Goal: Information Seeking & Learning: Learn about a topic

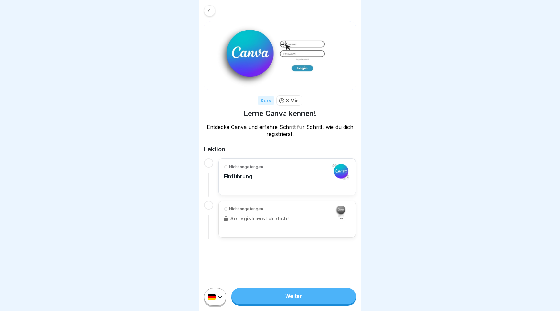
click at [303, 184] on div "Nicht angefangen Einführung" at bounding box center [287, 177] width 126 height 26
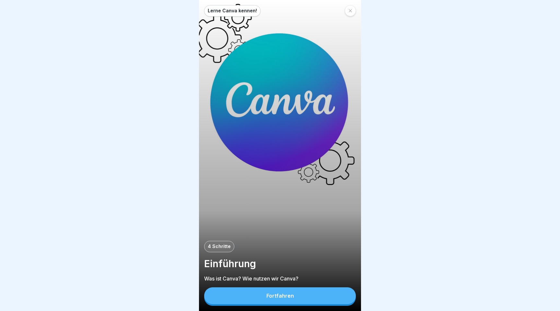
click at [308, 293] on button "Fortfahren" at bounding box center [280, 295] width 152 height 17
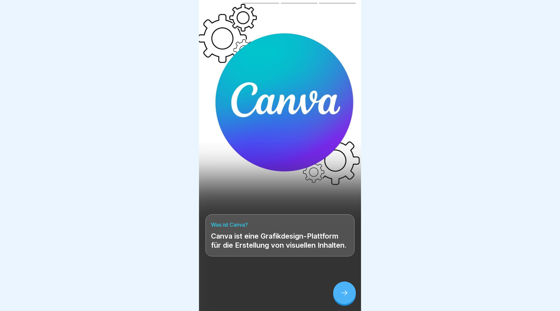
click at [344, 293] on icon at bounding box center [345, 292] width 8 height 8
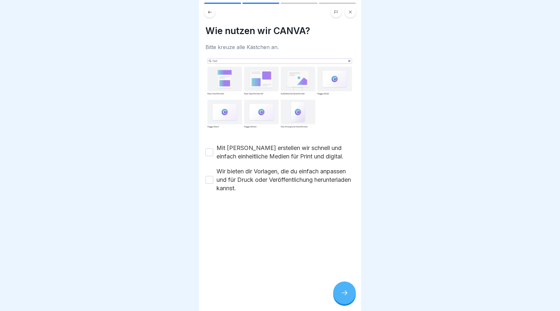
click at [212, 181] on button "Wir bieten dir Vorlagen, die du einfach anpassen und für Druck oder Veröffentli…" at bounding box center [210, 180] width 8 height 8
click at [212, 155] on button "Mit [PERSON_NAME] erstellen wir schnell und einfach einheitliche Medien für Pri…" at bounding box center [210, 152] width 8 height 8
click at [352, 290] on div at bounding box center [344, 292] width 23 height 23
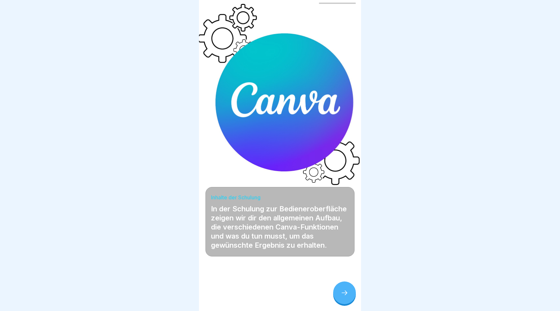
click at [343, 294] on icon at bounding box center [345, 292] width 8 height 8
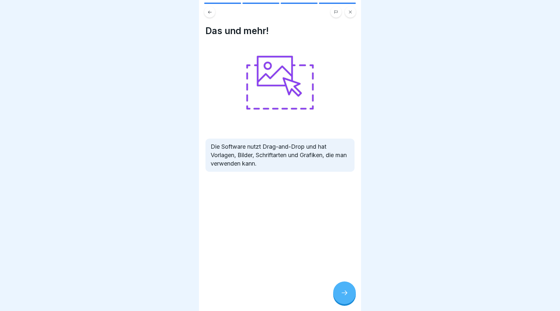
click at [343, 294] on icon at bounding box center [345, 292] width 8 height 8
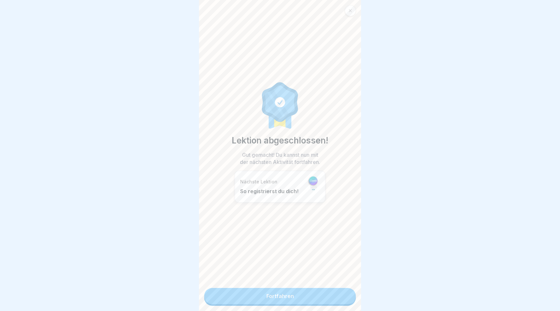
click at [313, 297] on link "Fortfahren" at bounding box center [280, 296] width 152 height 16
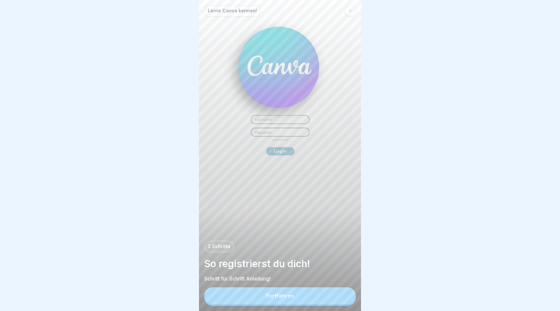
click at [313, 297] on button "Fortfahren" at bounding box center [280, 295] width 152 height 17
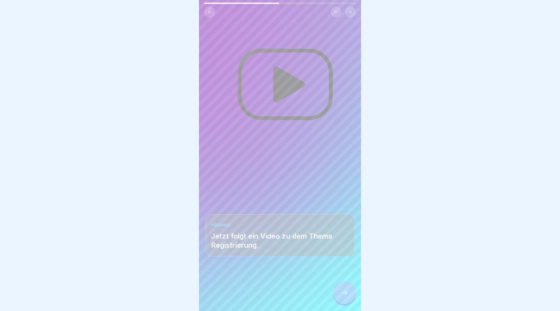
click at [347, 291] on icon at bounding box center [345, 292] width 8 height 8
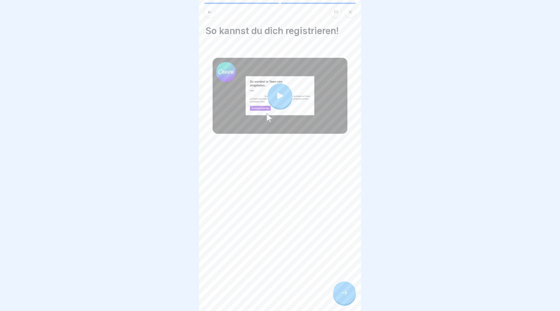
click at [276, 104] on div at bounding box center [280, 95] width 25 height 25
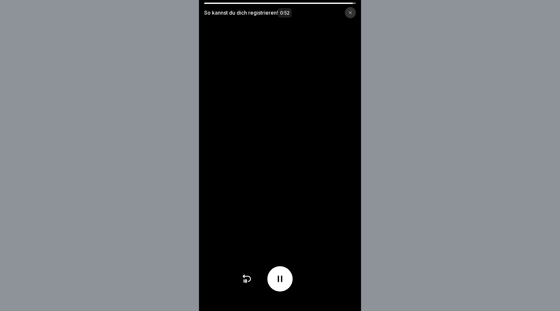
click at [351, 15] on div at bounding box center [350, 12] width 11 height 11
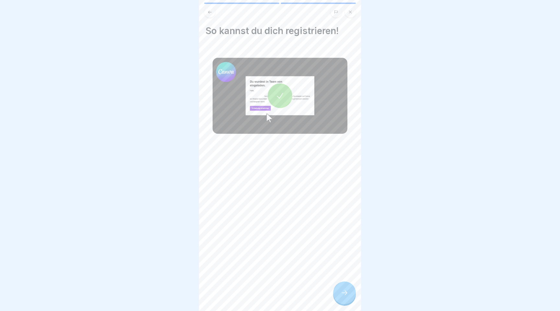
click at [349, 298] on div at bounding box center [344, 292] width 23 height 23
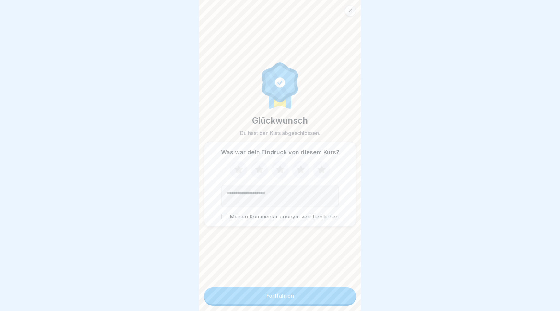
click at [332, 303] on button "Fortfahren" at bounding box center [280, 295] width 152 height 17
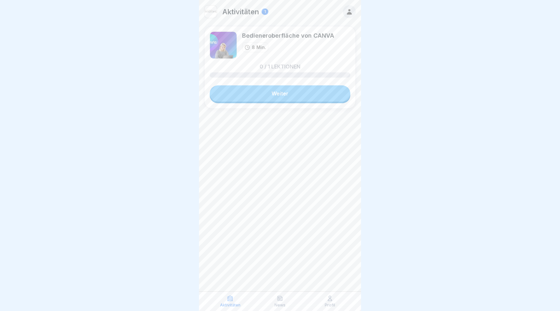
click at [313, 90] on link "Weiter" at bounding box center [280, 93] width 141 height 16
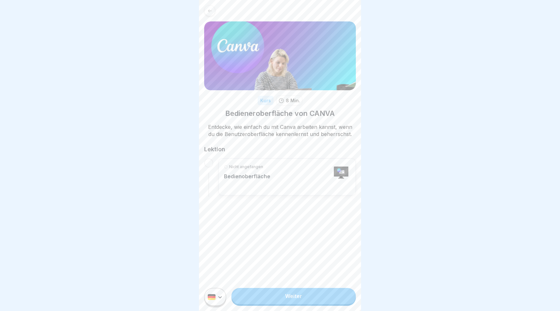
click at [287, 181] on div "Nicht angefangen Bedienoberfläche" at bounding box center [287, 177] width 126 height 26
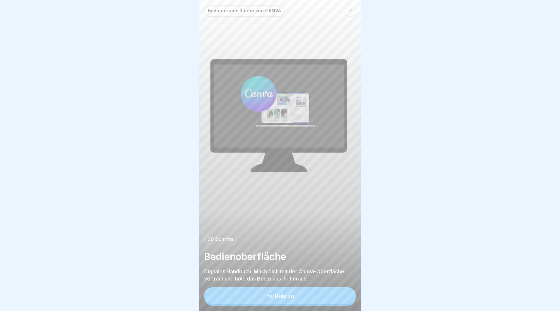
click at [311, 302] on button "Fortfahren" at bounding box center [280, 295] width 152 height 17
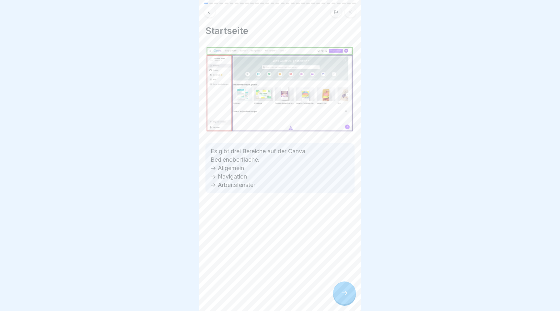
click at [351, 298] on div at bounding box center [344, 292] width 23 height 23
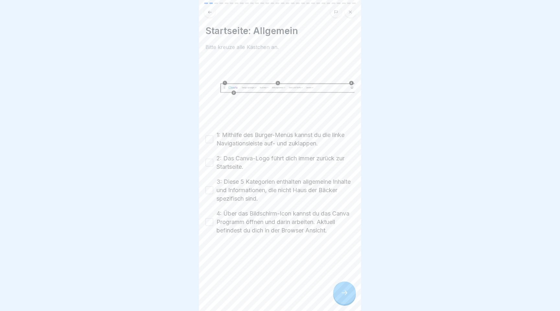
click at [206, 137] on button "1: Mithilfe des Burger-Menüs kannst du die linke Navigationsleiste auf- und zuk…" at bounding box center [210, 139] width 8 height 8
click at [208, 160] on button "2: Das Canva-Logo führt dich immer zurück zur Startseite." at bounding box center [210, 163] width 8 height 8
click at [207, 192] on button "3: Diese 5 Kategorien enthalten allgemeine Inhalte und Informationen, die nicht…" at bounding box center [210, 190] width 8 height 8
click at [209, 223] on button "4: Über das Bildschirm-Icon kannst du das Canva Programm öffnen und darin arbei…" at bounding box center [210, 222] width 8 height 8
click at [347, 287] on div at bounding box center [344, 292] width 23 height 23
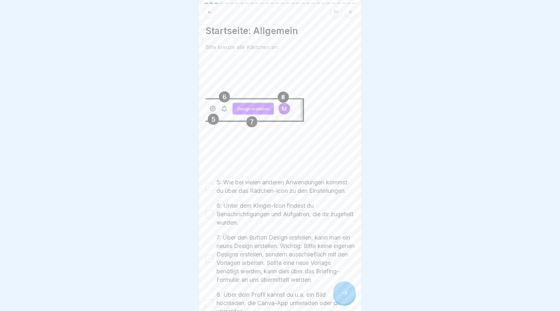
click at [208, 188] on button "5: Wie bei vielen anderen Anwendungen kommst du über das Rädchen-Icon zu den Ei…" at bounding box center [210, 186] width 8 height 8
click at [210, 215] on button "6: Unter dem Klingel-Icon findest du Benachrichtigungen und Aufgaben, die dir z…" at bounding box center [210, 214] width 8 height 8
click at [208, 258] on button "7: Über den Button Design erstellen, kann man ein neues Design erstellen. Wicht…" at bounding box center [210, 258] width 8 height 8
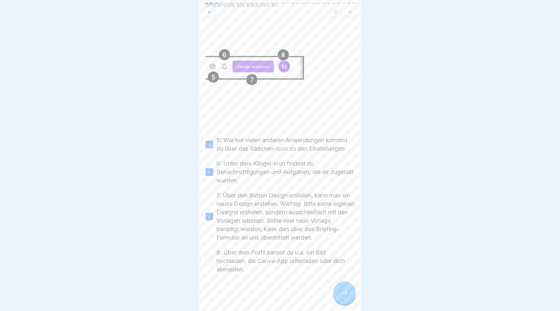
scroll to position [44, 0]
click at [210, 256] on button "8. Über dein Profil kannst du u.a. ein Bild hochladen, die Canva-App unterladen…" at bounding box center [210, 259] width 8 height 8
click at [342, 286] on div at bounding box center [344, 292] width 23 height 23
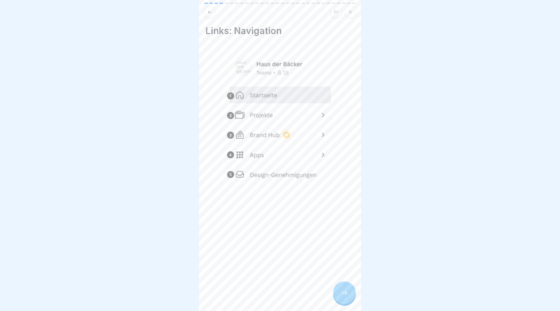
click at [342, 286] on div at bounding box center [344, 292] width 23 height 23
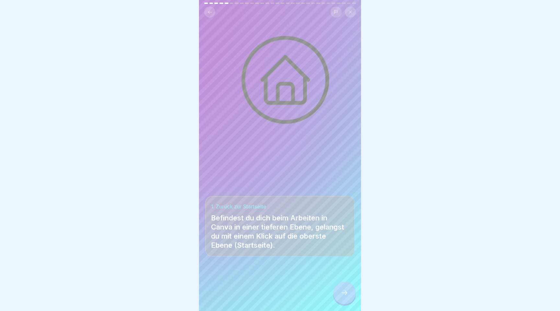
click at [344, 287] on div at bounding box center [344, 292] width 23 height 23
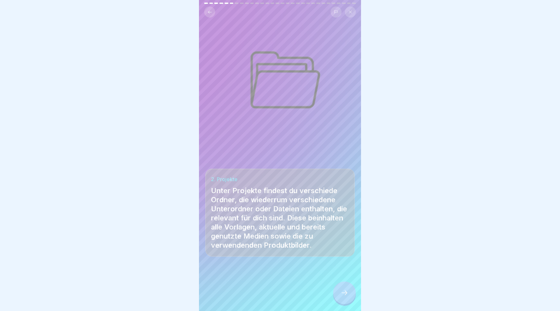
click at [211, 13] on icon at bounding box center [209, 12] width 5 height 5
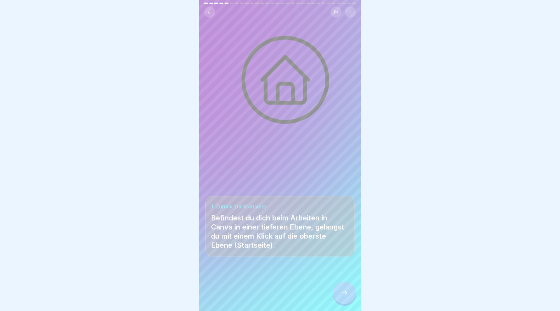
click at [349, 295] on div at bounding box center [344, 292] width 23 height 23
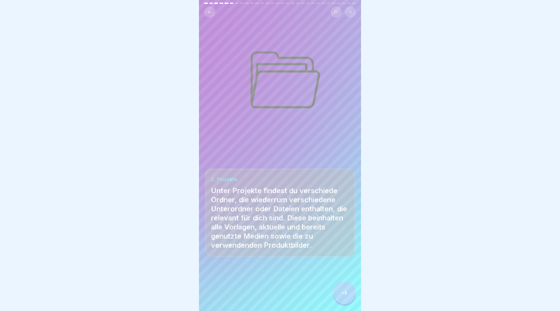
click at [349, 295] on div at bounding box center [344, 292] width 23 height 23
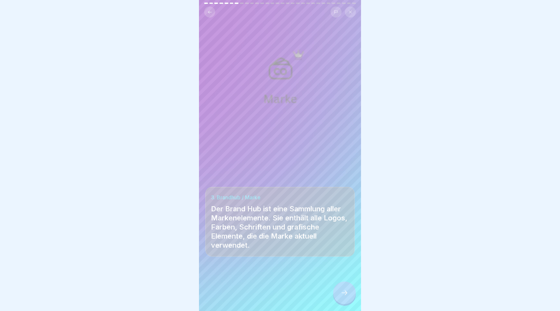
click at [349, 295] on div at bounding box center [344, 292] width 23 height 23
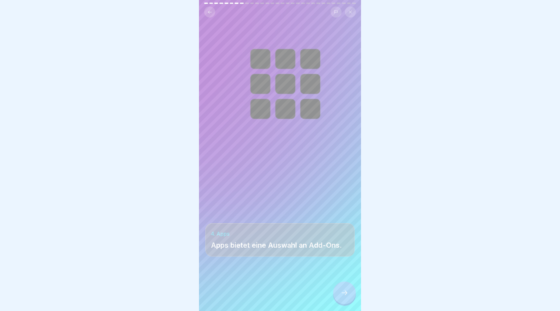
click at [349, 295] on div at bounding box center [344, 292] width 23 height 23
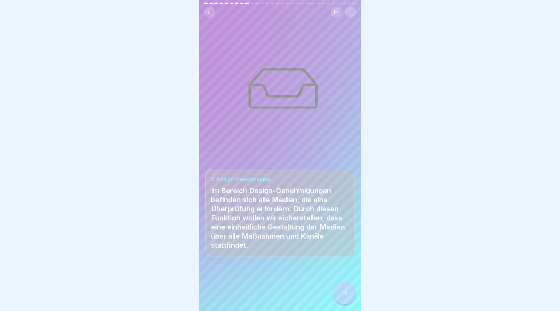
click at [350, 294] on div at bounding box center [344, 292] width 23 height 23
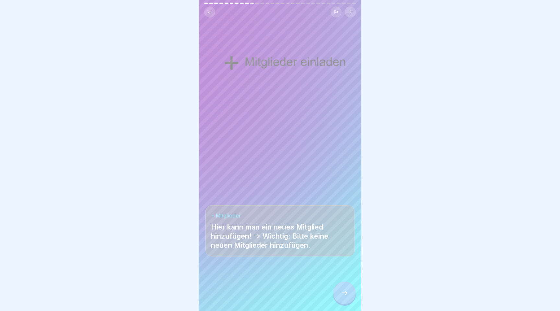
click at [350, 294] on div at bounding box center [344, 292] width 23 height 23
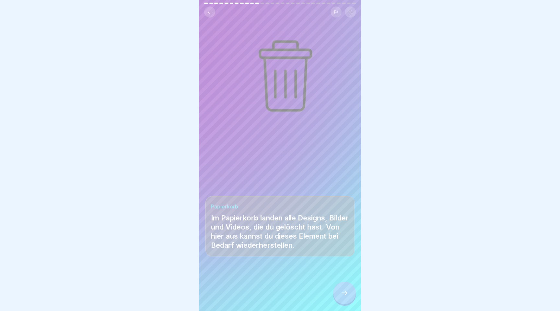
click at [349, 291] on div at bounding box center [344, 292] width 23 height 23
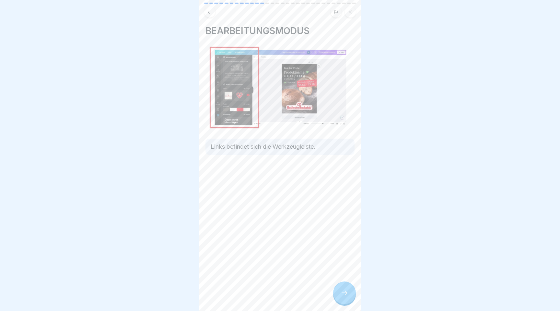
click at [349, 291] on div at bounding box center [344, 292] width 23 height 23
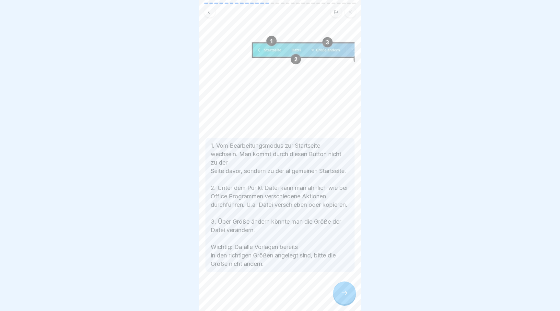
scroll to position [95, 0]
click at [348, 301] on div at bounding box center [344, 292] width 23 height 23
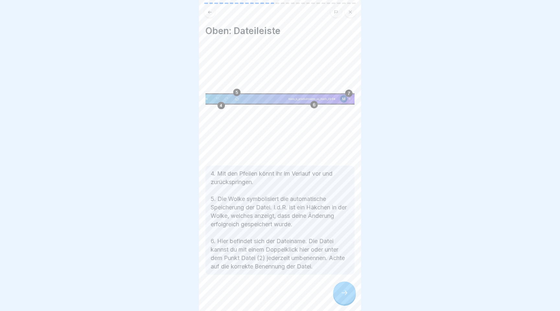
click at [316, 174] on p "4. Mit den Pfeilen könnt ihr im Verlauf vor und zurückspringen. 5. Die Wolke sy…" at bounding box center [280, 219] width 139 height 101
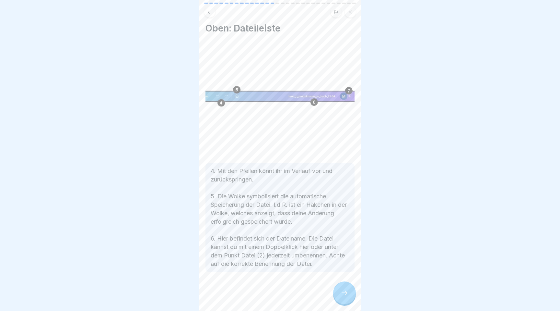
scroll to position [0, 0]
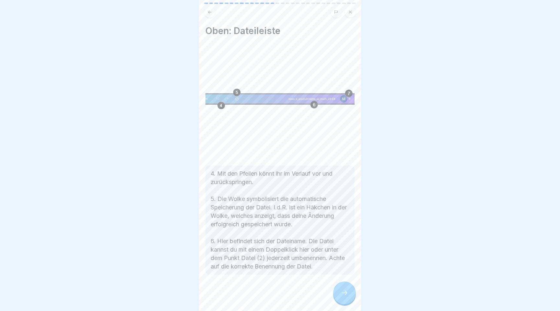
click at [348, 296] on div at bounding box center [344, 292] width 23 height 23
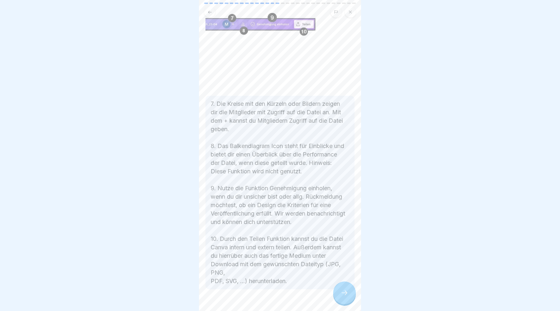
scroll to position [81, 0]
click at [347, 295] on icon at bounding box center [345, 292] width 8 height 8
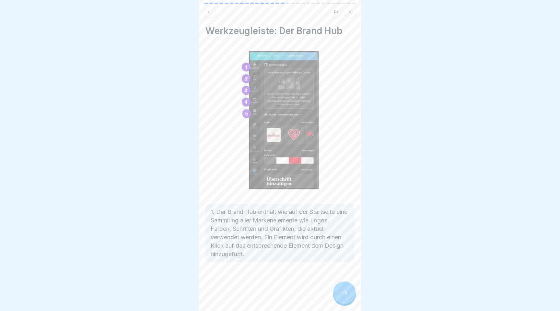
click at [343, 289] on div at bounding box center [344, 292] width 23 height 23
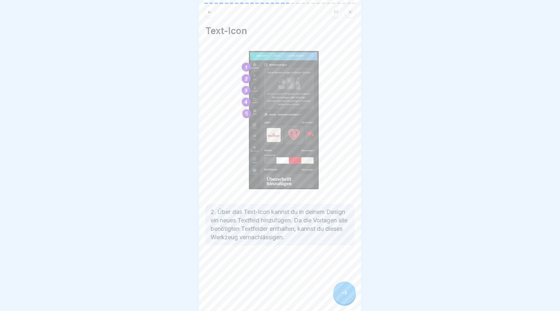
click at [343, 289] on div at bounding box center [344, 292] width 23 height 23
click at [342, 289] on div at bounding box center [344, 292] width 23 height 23
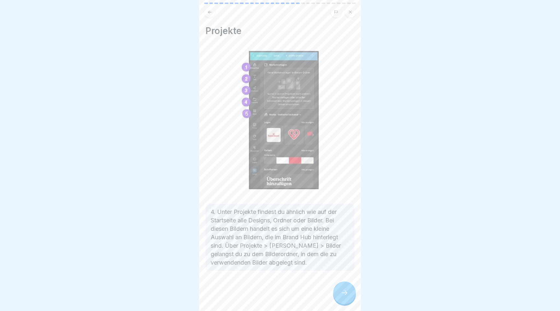
click at [342, 289] on div at bounding box center [344, 292] width 23 height 23
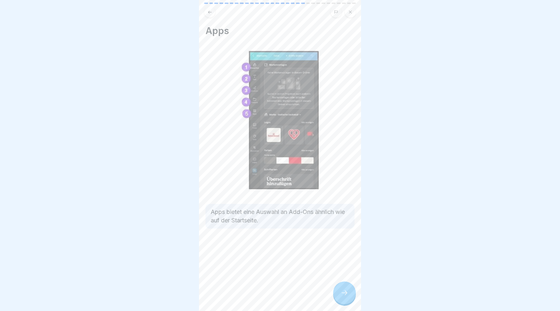
click at [342, 289] on div at bounding box center [344, 292] width 23 height 23
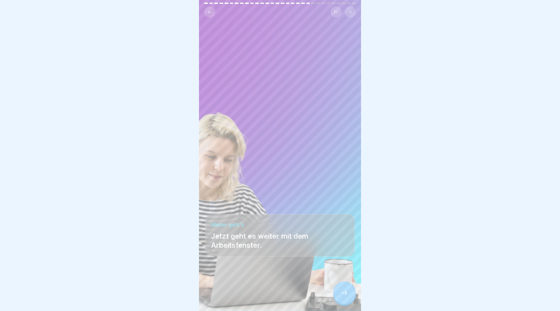
click at [342, 289] on div at bounding box center [344, 292] width 23 height 23
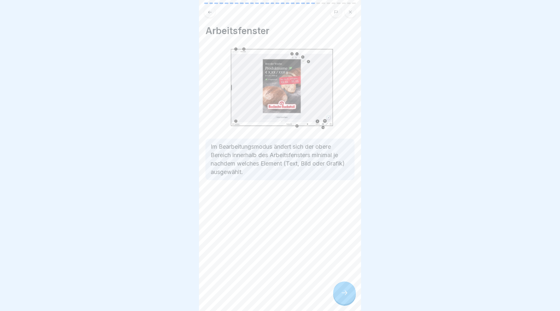
click at [342, 289] on div at bounding box center [344, 292] width 23 height 23
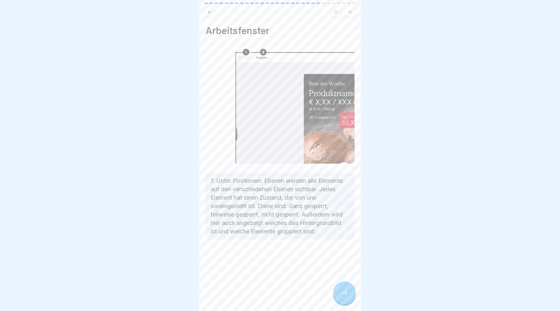
click at [346, 291] on icon at bounding box center [345, 292] width 8 height 8
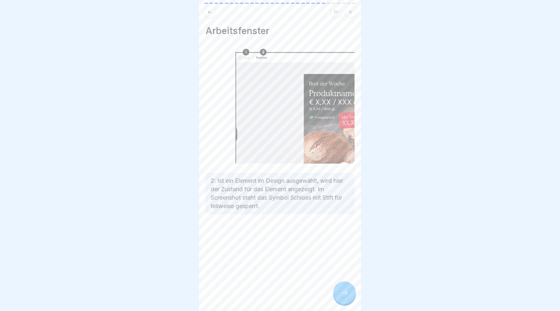
click at [347, 290] on icon at bounding box center [345, 292] width 8 height 8
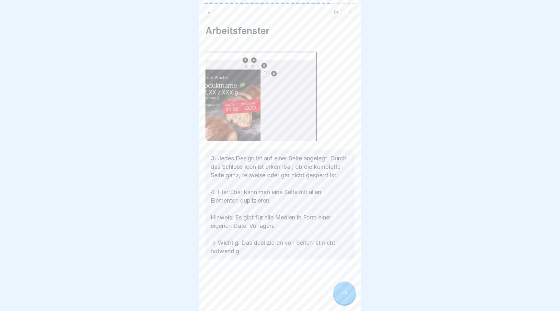
click at [351, 291] on div at bounding box center [344, 292] width 23 height 23
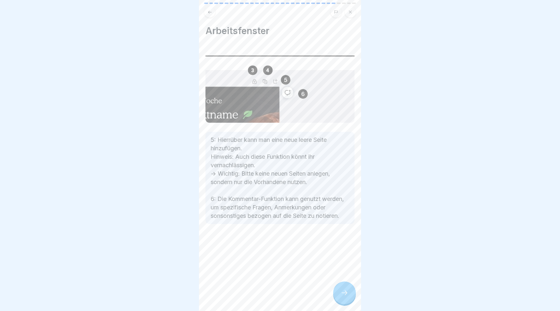
click at [351, 291] on div at bounding box center [344, 292] width 23 height 23
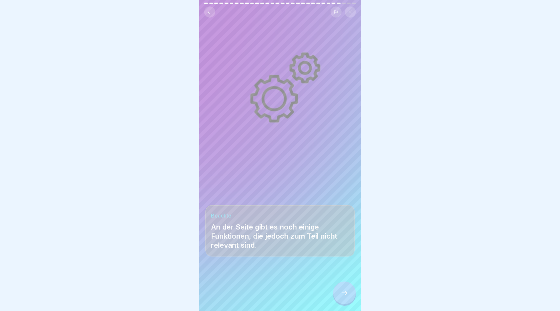
click at [351, 291] on div at bounding box center [344, 292] width 23 height 23
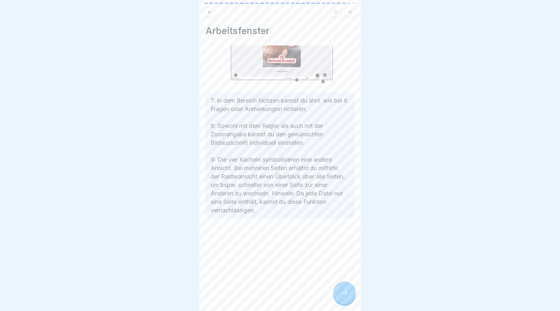
click at [351, 291] on div at bounding box center [344, 292] width 23 height 23
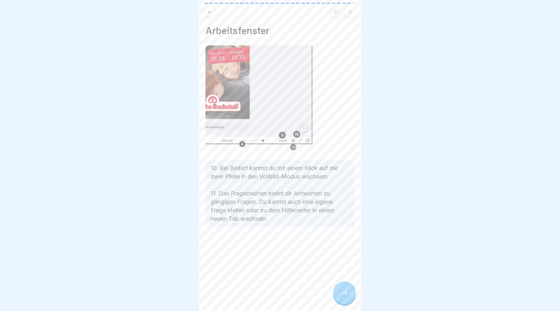
click at [351, 291] on div at bounding box center [344, 292] width 23 height 23
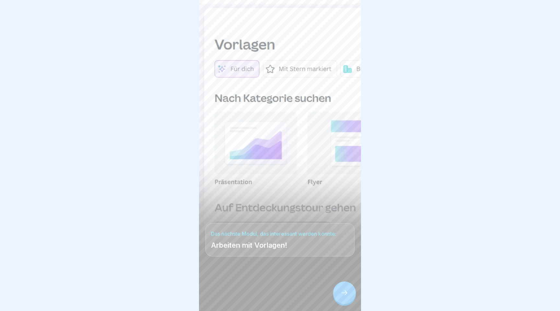
click at [351, 291] on div at bounding box center [344, 292] width 23 height 23
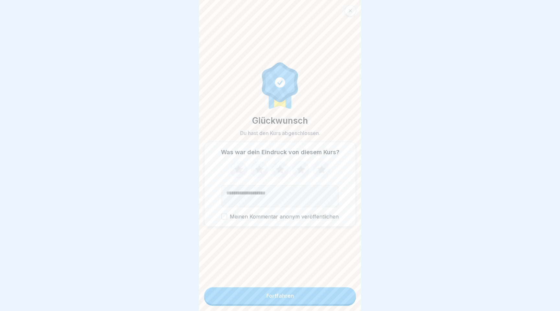
click at [345, 291] on button "Fortfahren" at bounding box center [280, 295] width 152 height 17
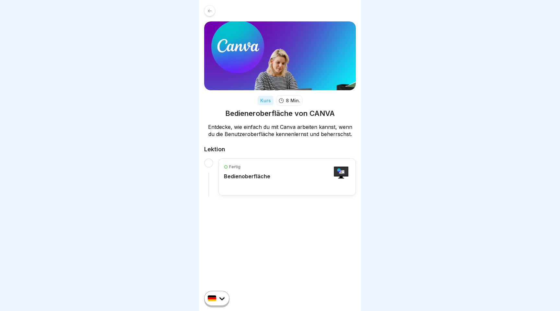
click at [308, 181] on div "Fertig Bedienoberfläche" at bounding box center [287, 177] width 126 height 26
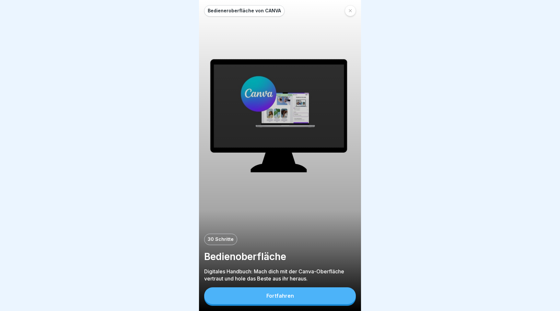
click at [293, 298] on button "Fortfahren" at bounding box center [280, 295] width 152 height 17
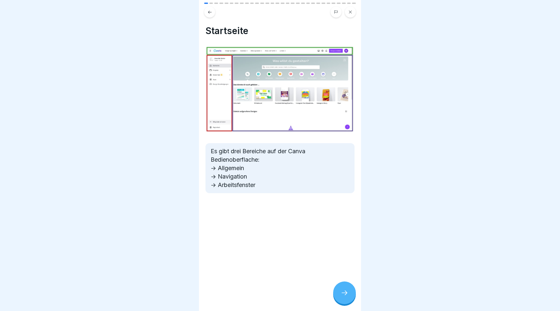
click at [344, 295] on icon at bounding box center [345, 292] width 8 height 8
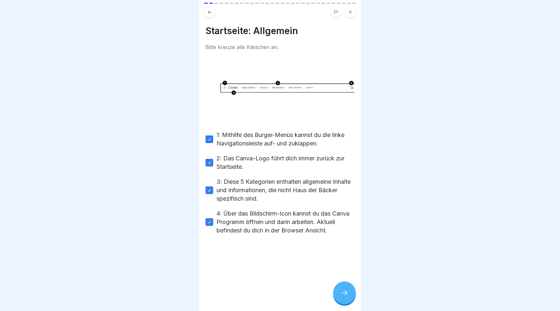
click at [344, 295] on icon at bounding box center [345, 292] width 8 height 8
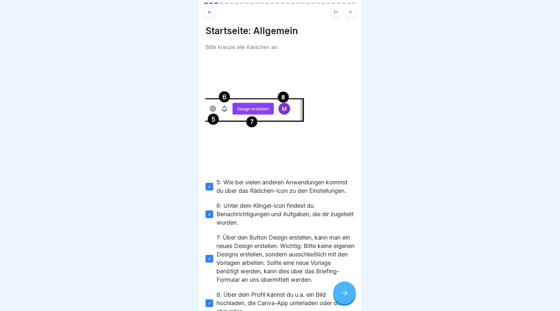
click at [344, 295] on icon at bounding box center [345, 292] width 8 height 8
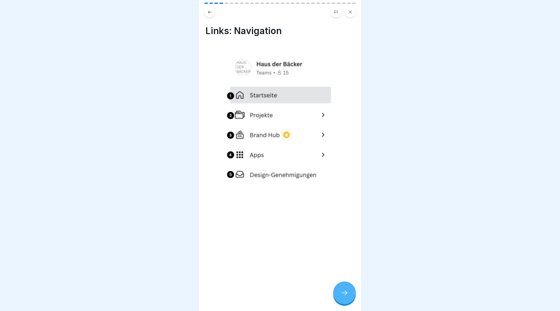
click at [344, 295] on icon at bounding box center [345, 292] width 8 height 8
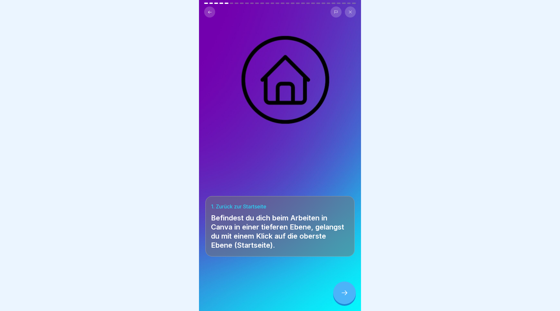
click at [344, 295] on icon at bounding box center [345, 292] width 8 height 8
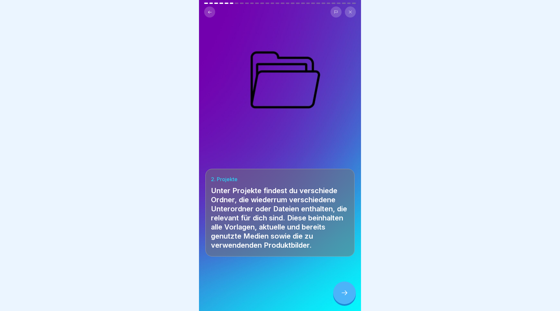
click at [344, 295] on icon at bounding box center [345, 292] width 8 height 8
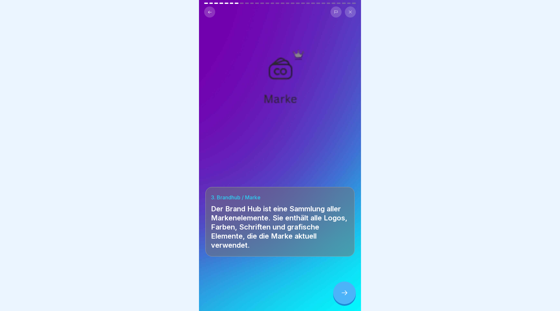
click at [344, 295] on icon at bounding box center [345, 292] width 8 height 8
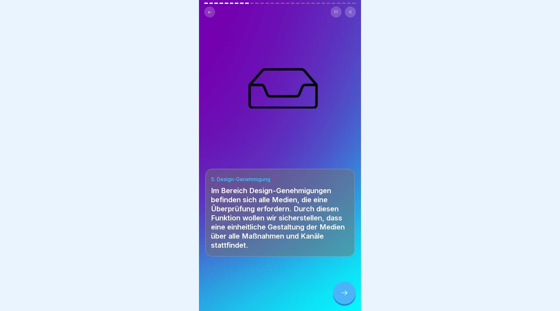
click at [344, 295] on icon at bounding box center [345, 292] width 8 height 8
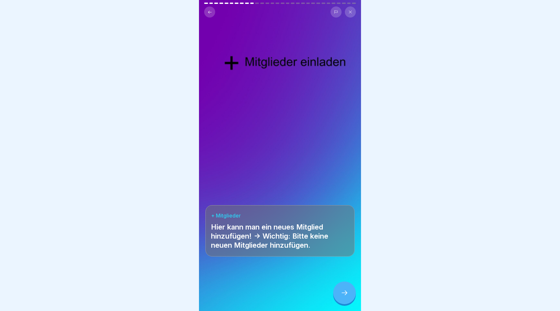
click at [344, 295] on icon at bounding box center [345, 292] width 8 height 8
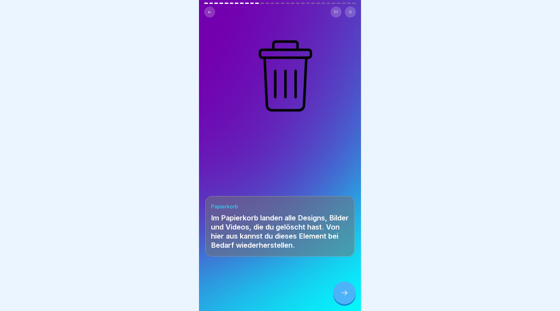
click at [344, 295] on icon at bounding box center [345, 292] width 8 height 8
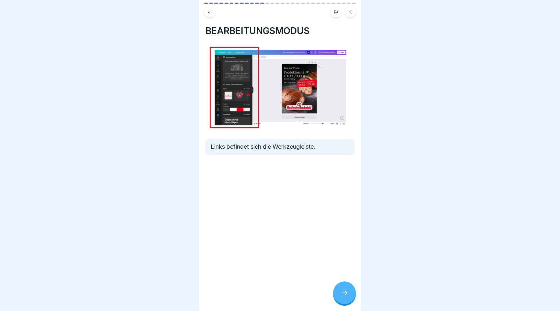
click at [344, 295] on icon at bounding box center [345, 292] width 8 height 8
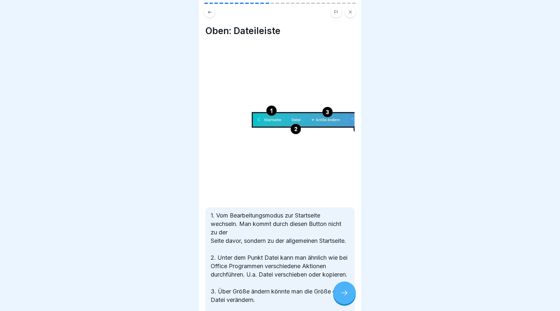
click at [344, 295] on icon at bounding box center [345, 292] width 8 height 8
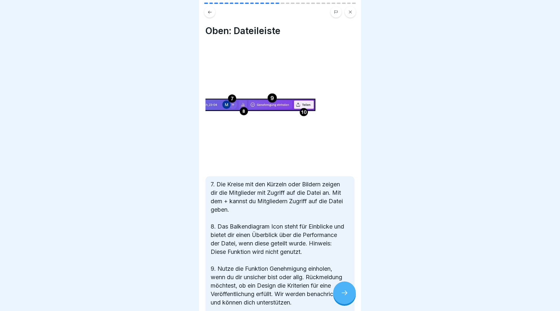
click at [344, 295] on icon at bounding box center [345, 292] width 8 height 8
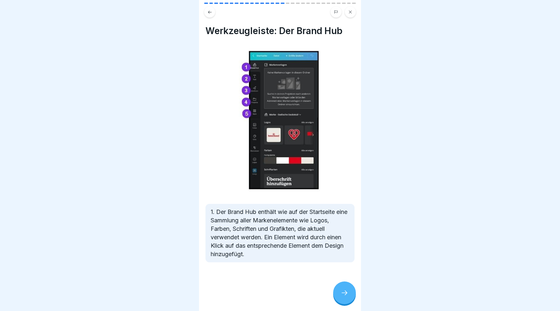
click at [344, 295] on icon at bounding box center [345, 292] width 8 height 8
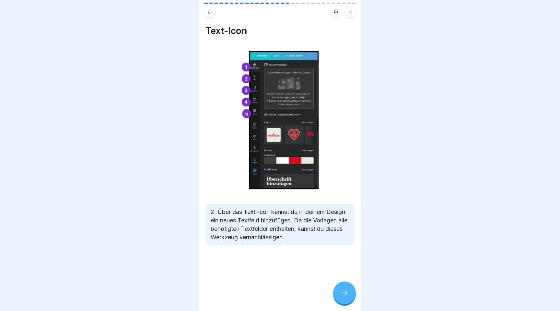
click at [344, 295] on icon at bounding box center [345, 292] width 8 height 8
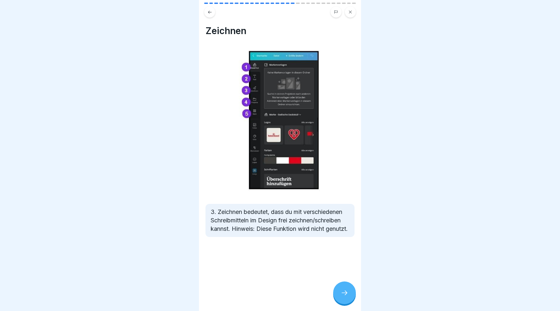
click at [344, 295] on icon at bounding box center [345, 292] width 8 height 8
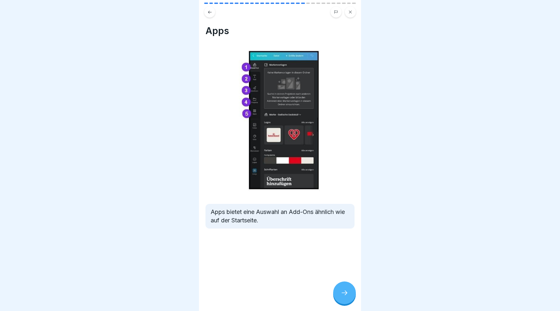
click at [344, 295] on icon at bounding box center [345, 292] width 8 height 8
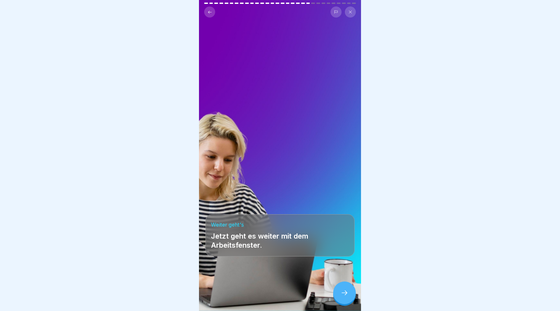
click at [344, 295] on icon at bounding box center [345, 292] width 8 height 8
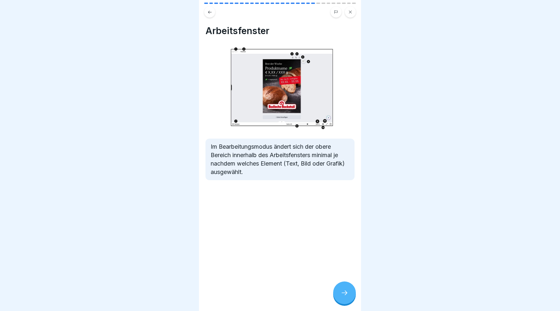
click at [344, 295] on icon at bounding box center [345, 292] width 8 height 8
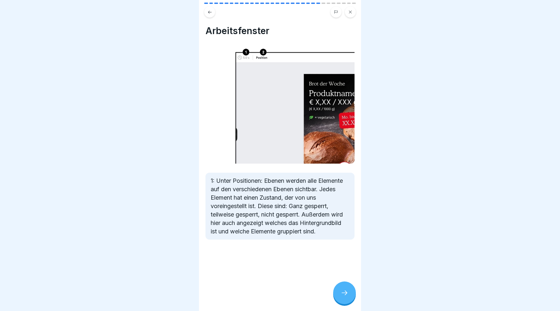
click at [344, 295] on icon at bounding box center [345, 292] width 8 height 8
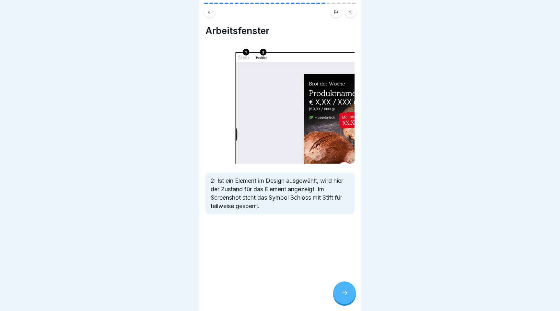
click at [344, 295] on icon at bounding box center [345, 292] width 8 height 8
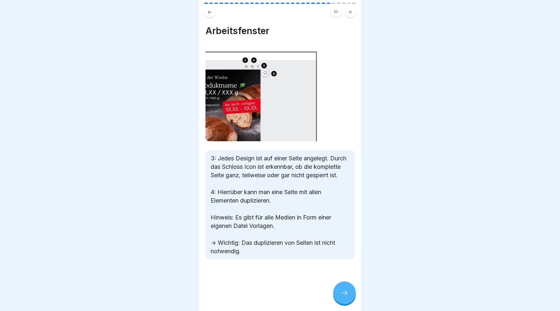
click at [344, 295] on icon at bounding box center [345, 292] width 8 height 8
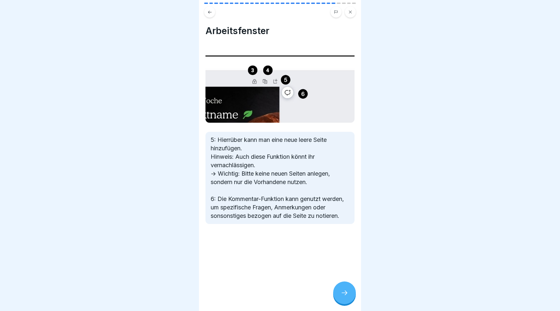
click at [337, 291] on div at bounding box center [344, 292] width 23 height 23
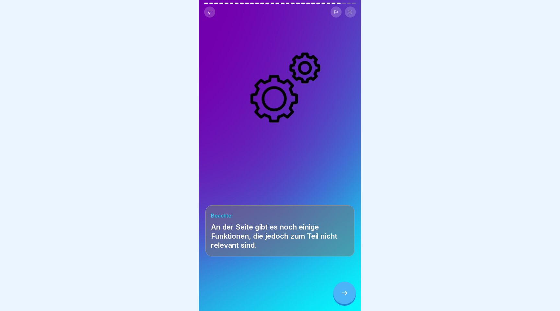
click at [337, 291] on div at bounding box center [344, 292] width 23 height 23
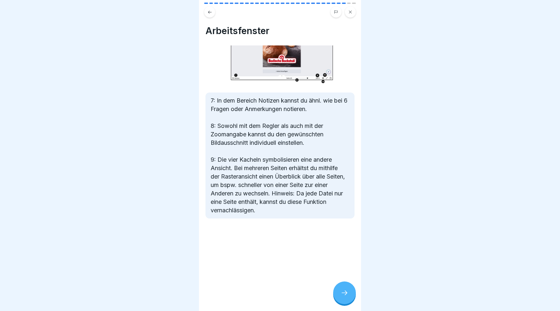
click at [337, 291] on div at bounding box center [344, 292] width 23 height 23
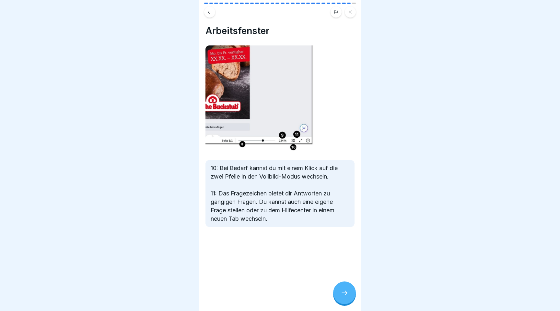
click at [337, 291] on div at bounding box center [344, 292] width 23 height 23
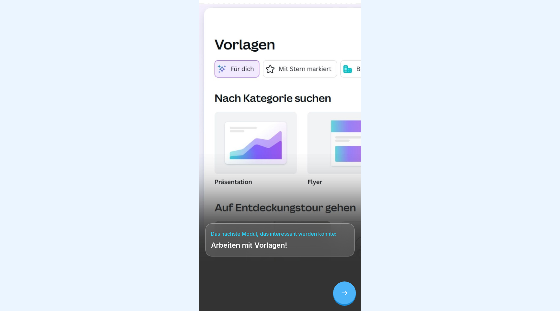
click at [337, 291] on div at bounding box center [344, 292] width 23 height 23
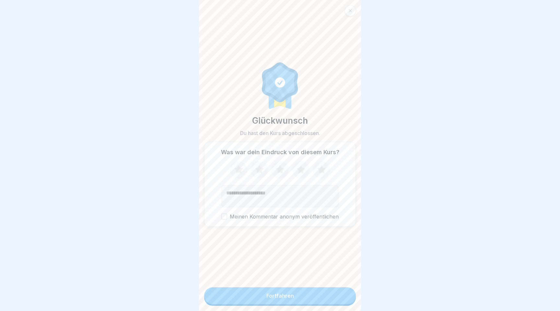
click at [337, 291] on button "Fortfahren" at bounding box center [280, 295] width 152 height 17
